Goal: Navigation & Orientation: Find specific page/section

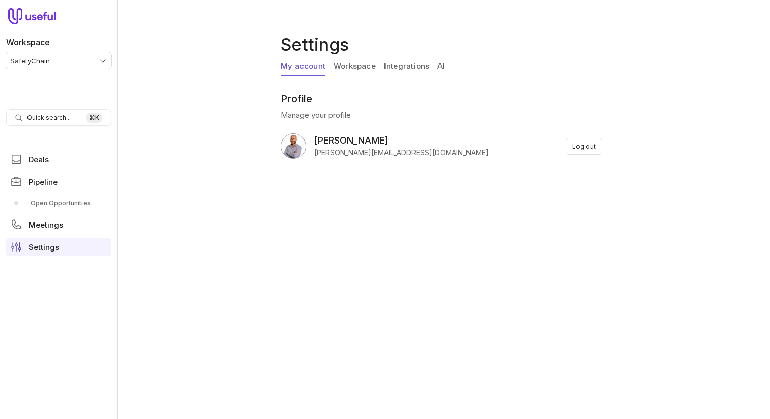
click at [354, 68] on link "Workspace" at bounding box center [355, 66] width 42 height 19
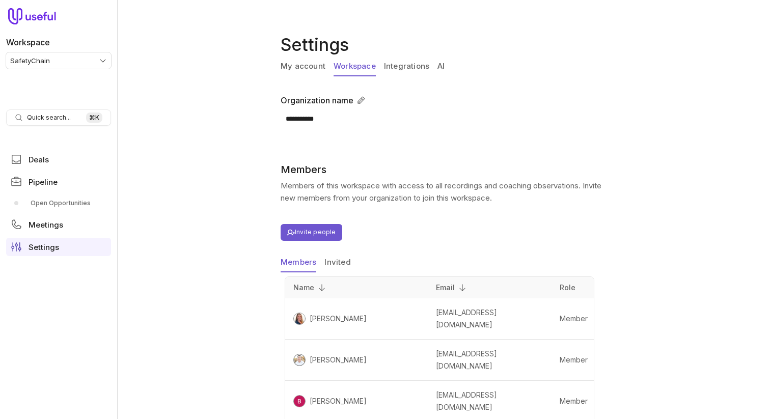
click at [314, 70] on link "My account" at bounding box center [303, 66] width 45 height 19
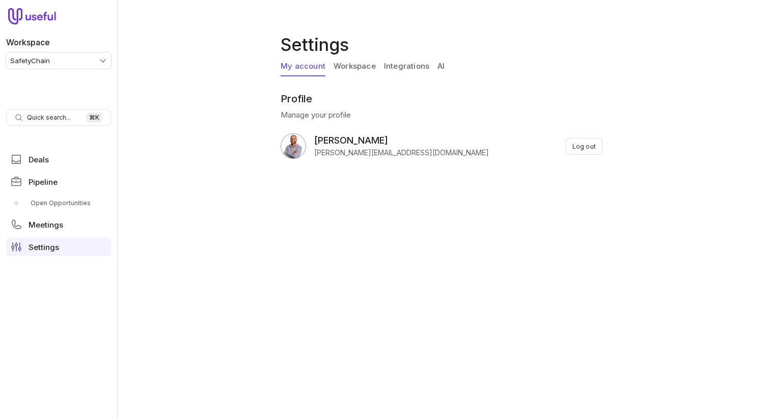
click at [402, 68] on link "Integrations" at bounding box center [406, 66] width 45 height 19
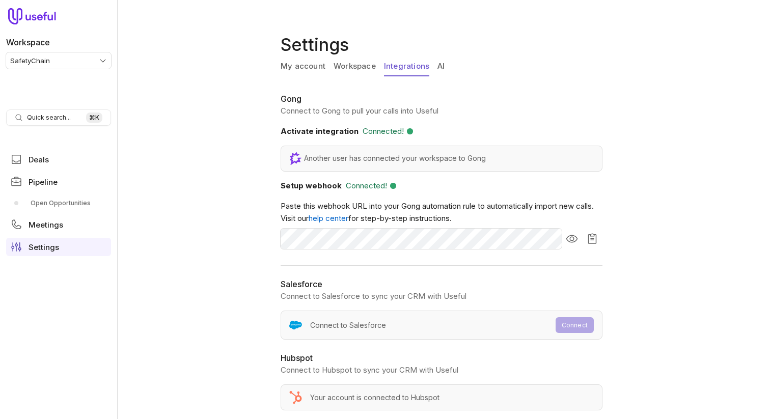
click at [438, 63] on link "AI" at bounding box center [441, 66] width 7 height 19
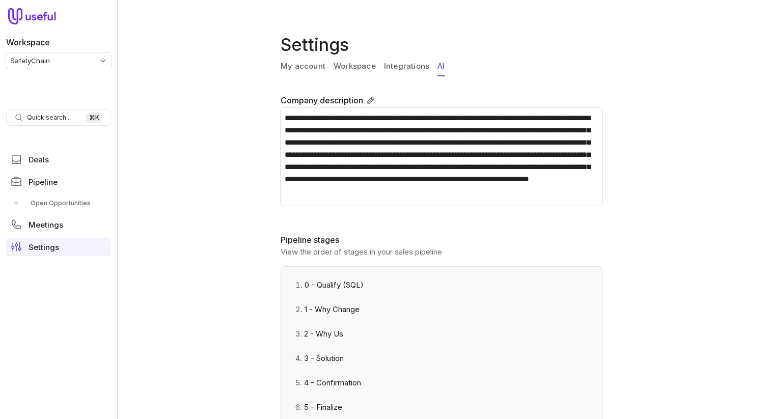
click at [311, 67] on link "My account" at bounding box center [303, 66] width 45 height 19
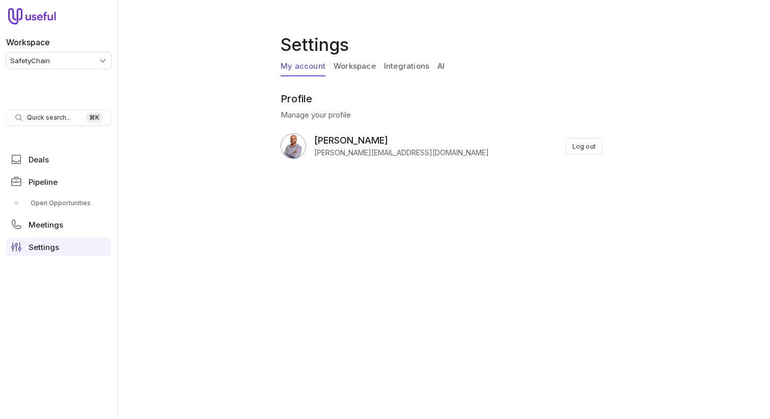
click at [311, 67] on link "My account" at bounding box center [303, 66] width 45 height 19
click at [368, 69] on link "Workspace" at bounding box center [355, 66] width 42 height 19
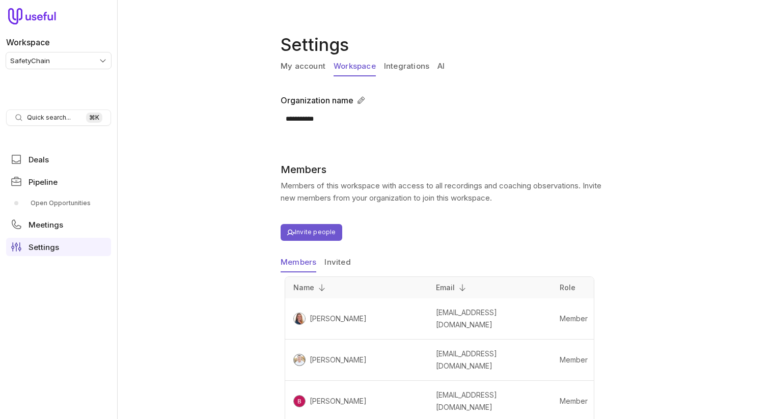
click at [394, 71] on link "Integrations" at bounding box center [406, 66] width 45 height 19
